Goal: Task Accomplishment & Management: Use online tool/utility

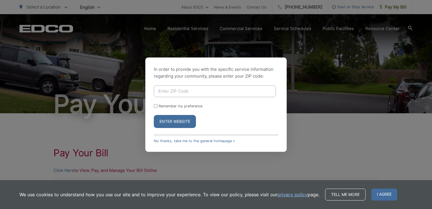
click at [185, 91] on input "Enter ZIP Code" at bounding box center [215, 91] width 122 height 12
type input "92021"
click at [154, 115] on button "Enter Website" at bounding box center [175, 121] width 42 height 13
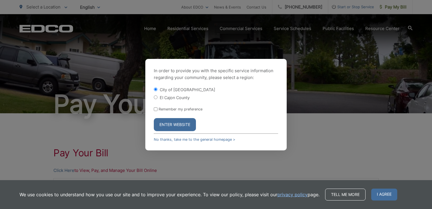
click at [172, 127] on button "Enter Website" at bounding box center [175, 124] width 42 height 13
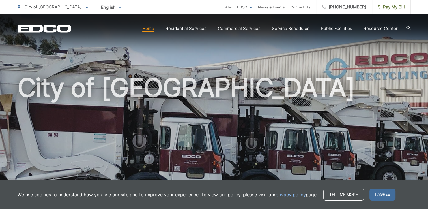
click at [392, 4] on span "Pay My Bill" at bounding box center [391, 7] width 27 height 7
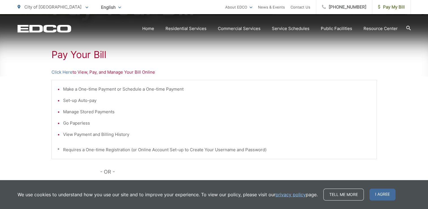
scroll to position [100, 0]
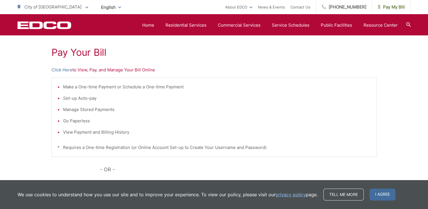
click at [62, 70] on link "Click Here" at bounding box center [61, 69] width 21 height 7
